Goal: Task Accomplishment & Management: Manage account settings

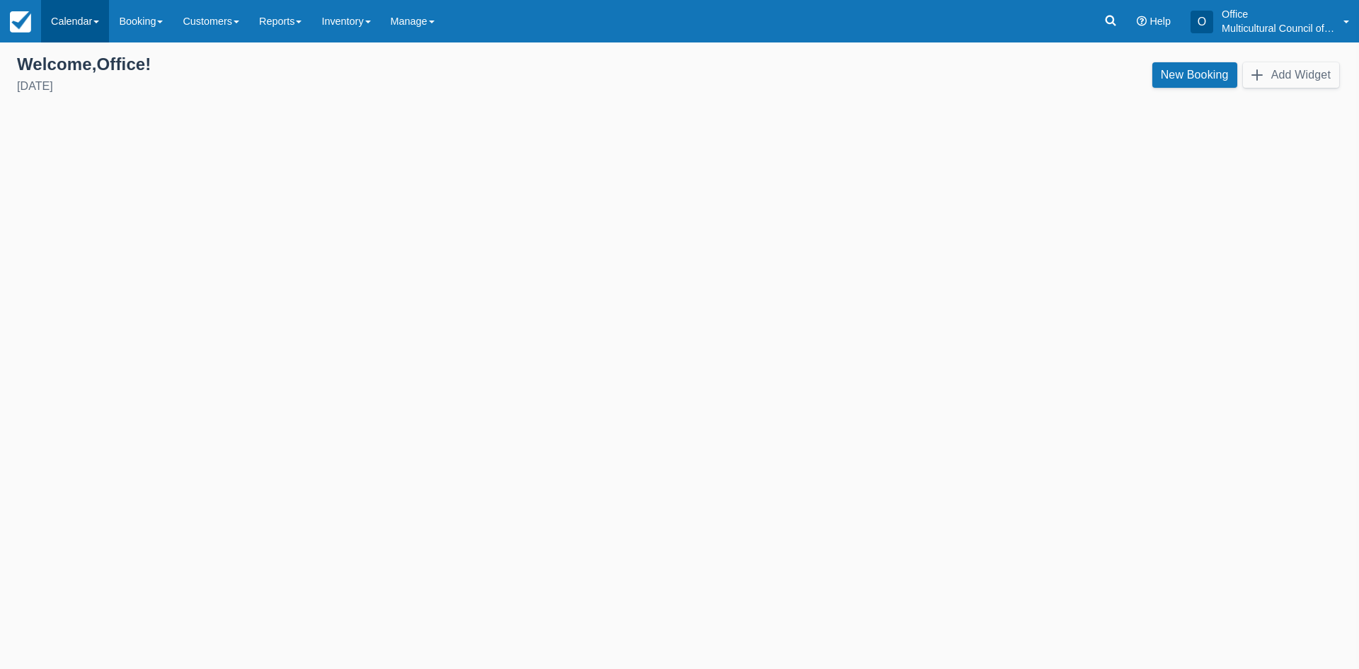
click at [76, 22] on link "Calendar" at bounding box center [75, 21] width 68 height 42
click at [83, 53] on link "Customer" at bounding box center [98, 61] width 112 height 30
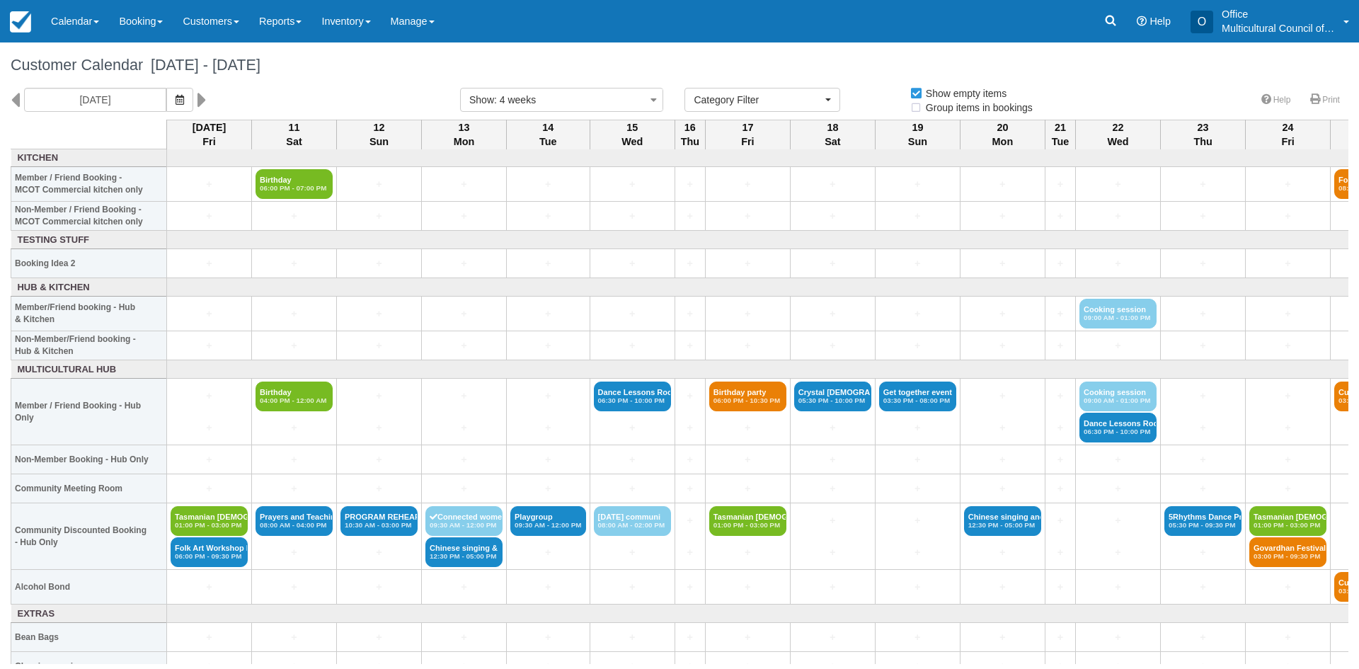
select select
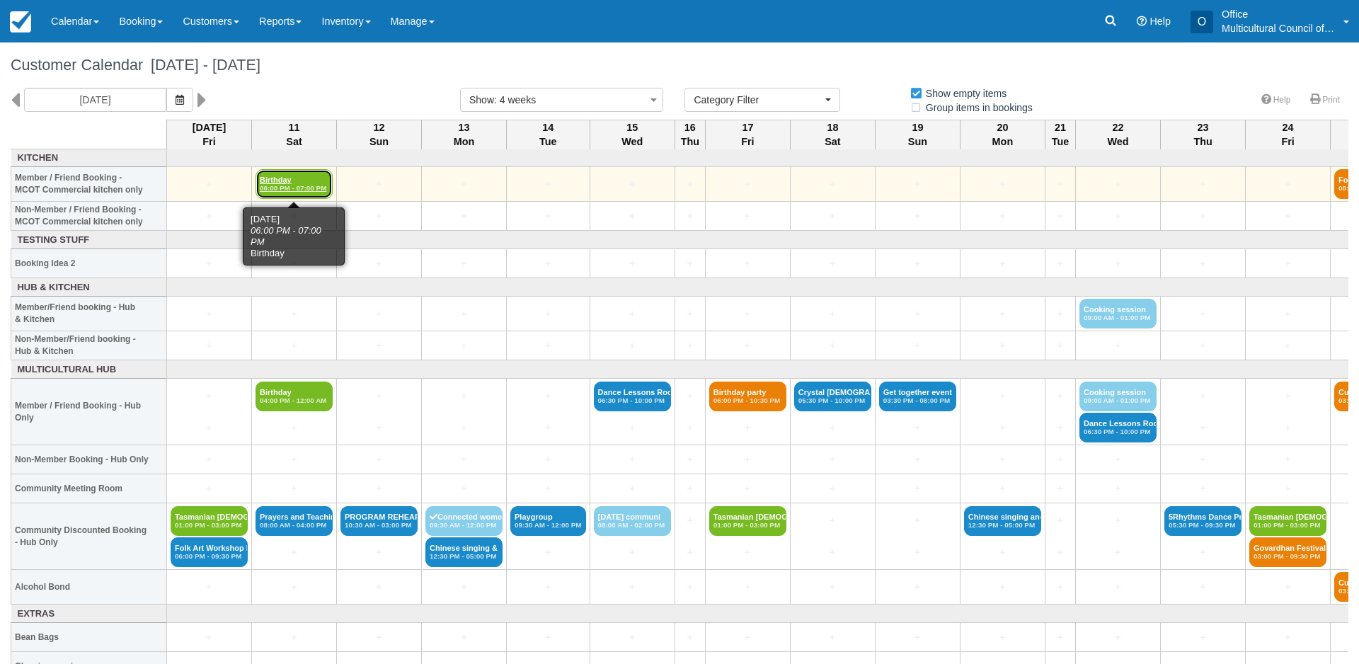
click at [320, 182] on link "Birthday 06:00 PM - 07:00 PM" at bounding box center [294, 184] width 77 height 30
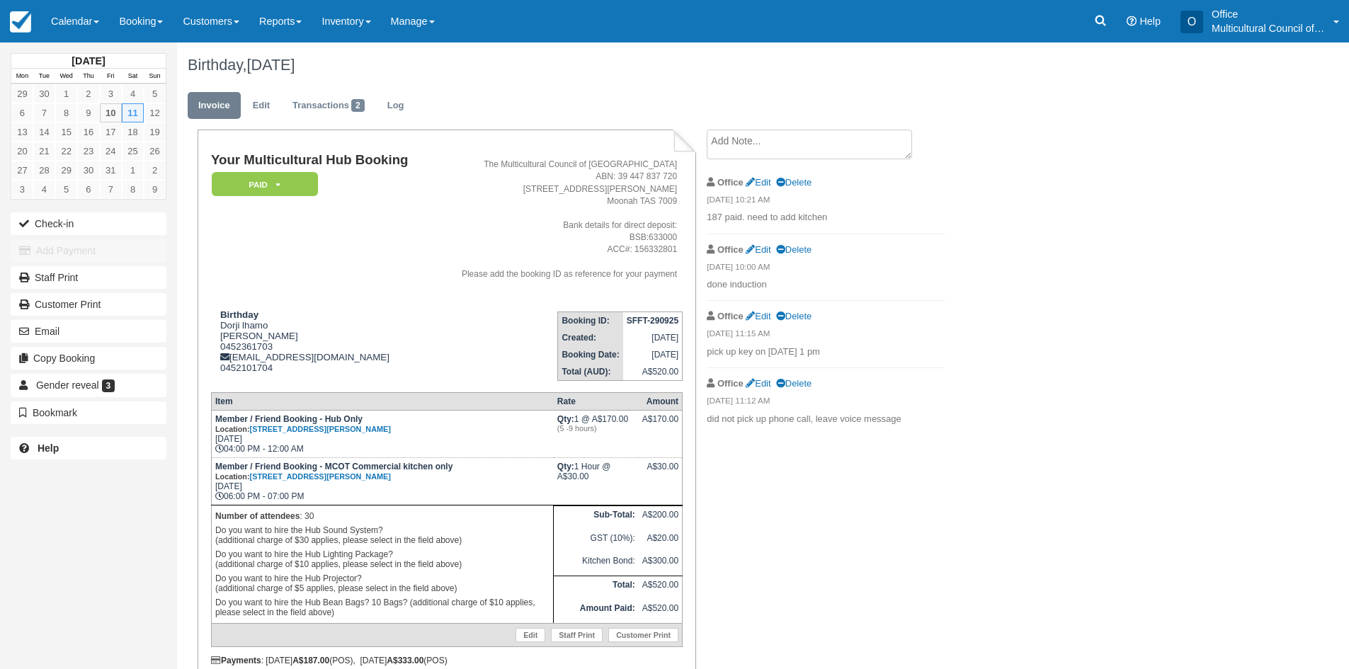
drag, startPoint x: 630, startPoint y: 238, endPoint x: 675, endPoint y: 248, distance: 46.5
click at [675, 248] on address "The Multicultural Council of Tasmania ABN: 39 447 837 720 65 Hopkins St Moonah …" at bounding box center [556, 219] width 241 height 121
copy address "BSB:633000 ACC#: 156332801"
